Goal: Navigation & Orientation: Find specific page/section

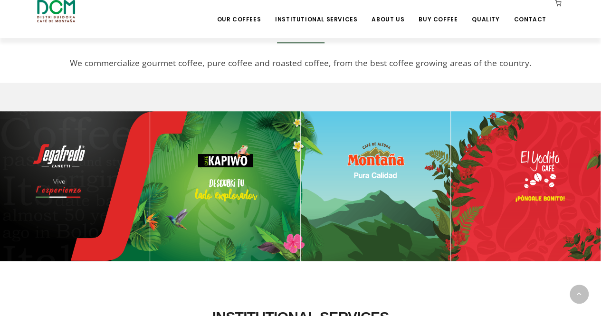
scroll to position [380, 0]
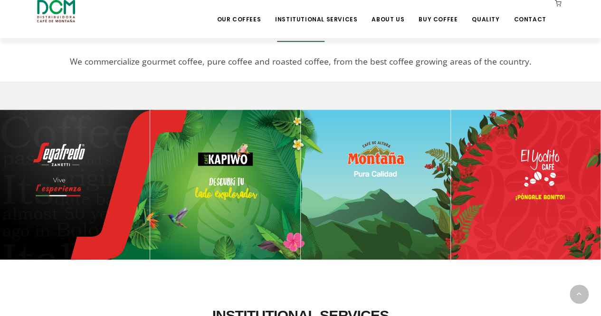
click at [379, 158] on img at bounding box center [376, 185] width 150 height 150
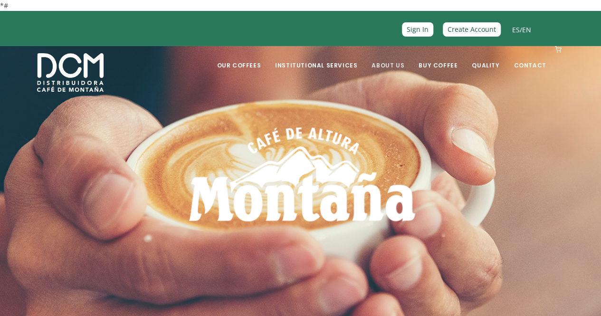
click at [392, 59] on link "About Us" at bounding box center [388, 58] width 44 height 22
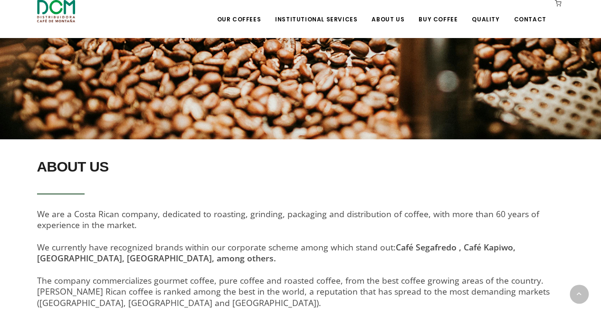
scroll to position [238, 0]
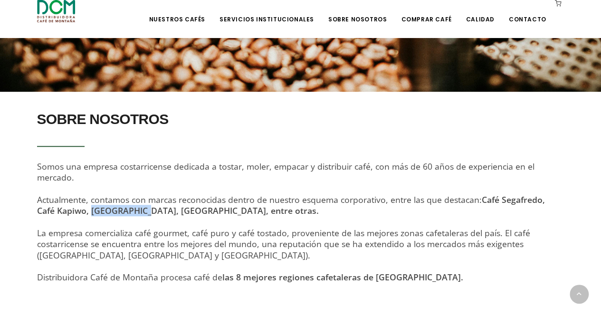
drag, startPoint x: 75, startPoint y: 210, endPoint x: 126, endPoint y: 212, distance: 50.9
click at [126, 212] on font "Café Segafredo, Café Kapiwo, Café Montaña, Café El Yodito, entre otras." at bounding box center [291, 205] width 508 height 22
copy font "Café Montaña"
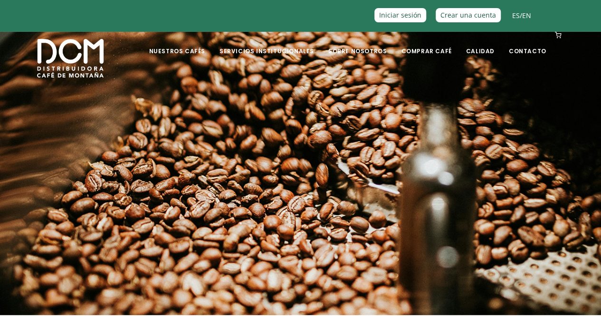
scroll to position [0, 0]
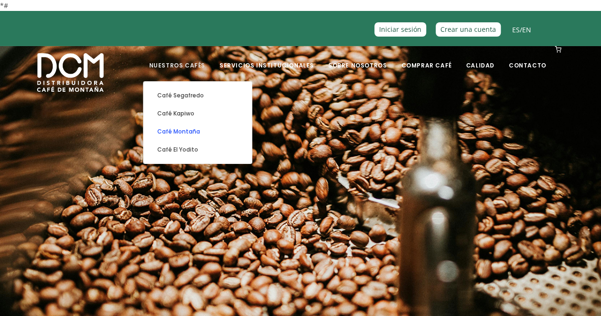
click at [199, 130] on font "Café Montaña" at bounding box center [178, 131] width 43 height 8
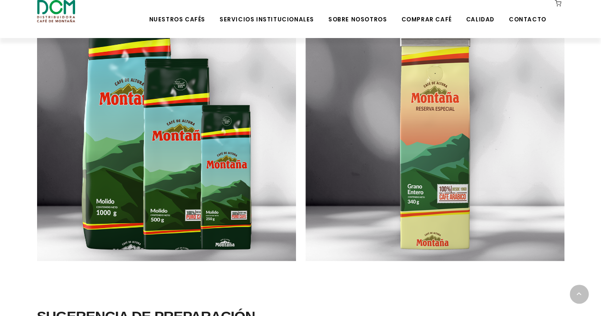
scroll to position [586, 0]
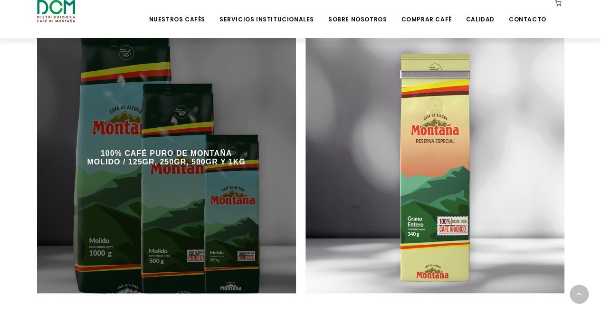
click at [115, 101] on div at bounding box center [166, 163] width 259 height 259
